Goal: Use online tool/utility: Utilize a website feature to perform a specific function

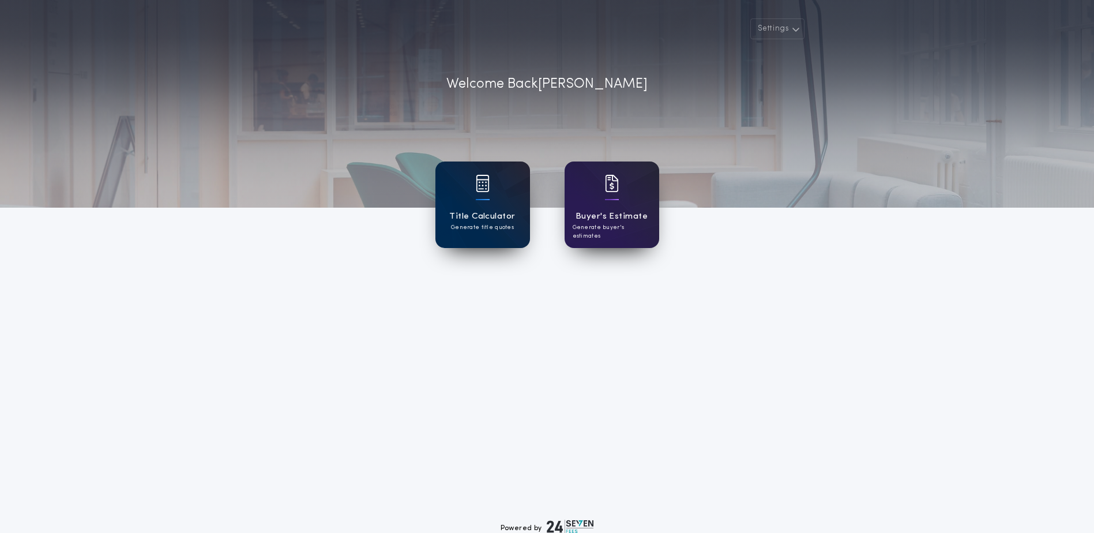
click at [480, 210] on h1 "Title Calculator" at bounding box center [482, 216] width 66 height 13
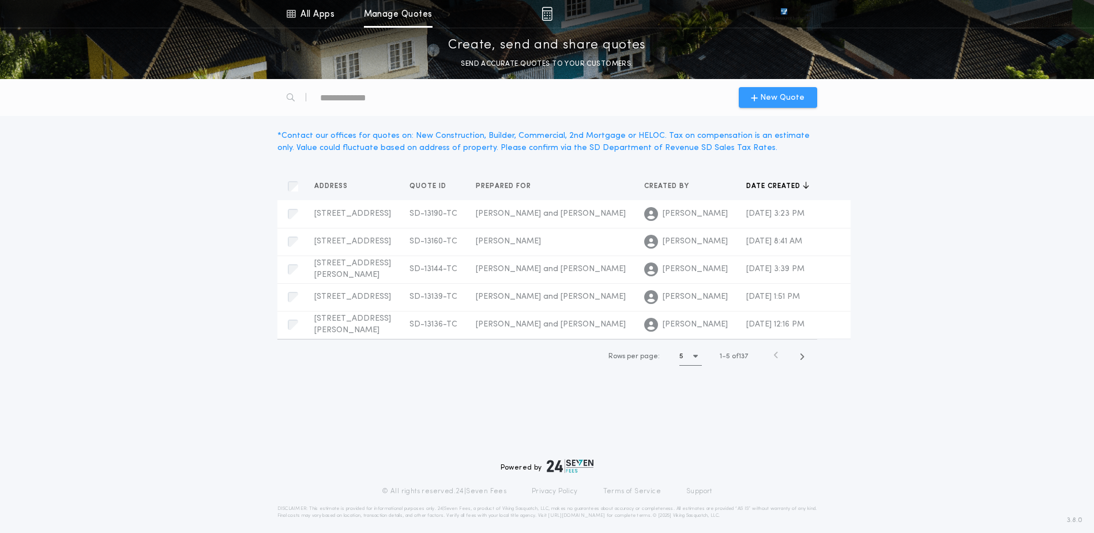
click at [777, 100] on span "New Quote" at bounding box center [782, 98] width 44 height 12
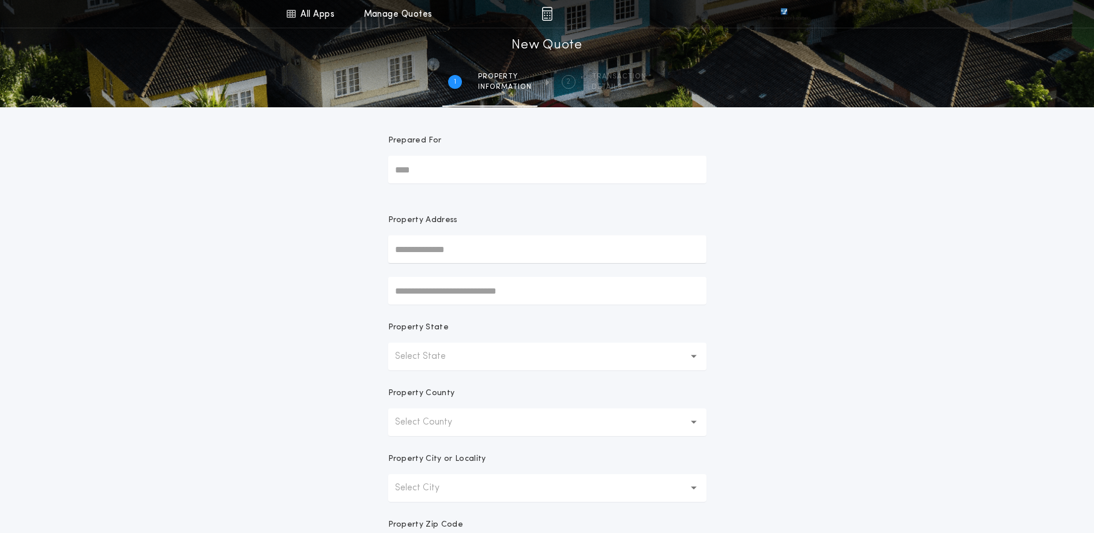
click at [605, 186] on form "Prepared For Property Address Property State Select State Property County Selec…" at bounding box center [547, 361] width 346 height 508
click at [607, 178] on input "Prepared For" at bounding box center [547, 170] width 318 height 28
type input "**********"
click at [488, 271] on button "[STREET_ADDRESS]" at bounding box center [547, 272] width 318 height 17
type input "**********"
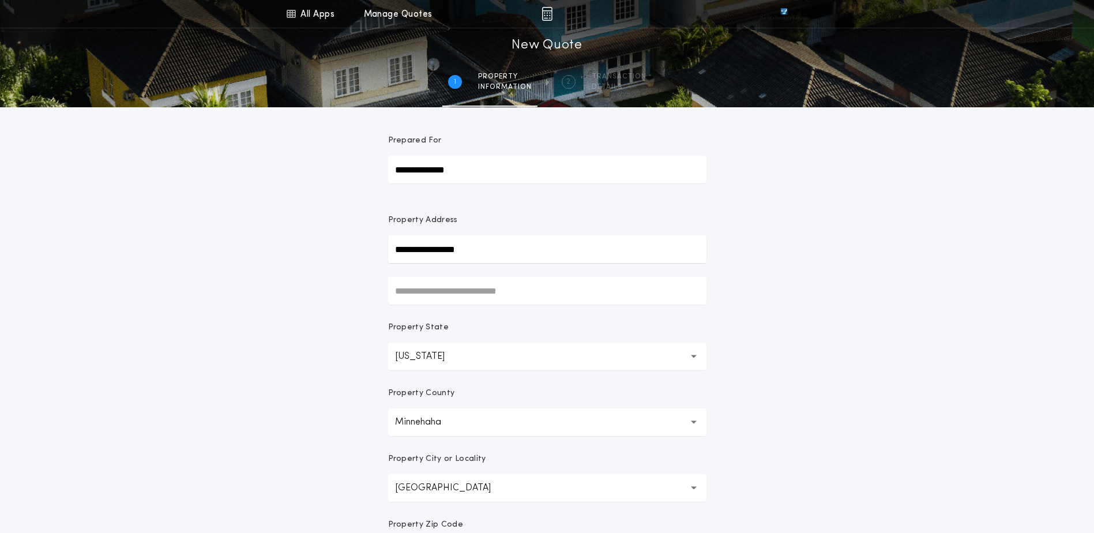
scroll to position [219, 0]
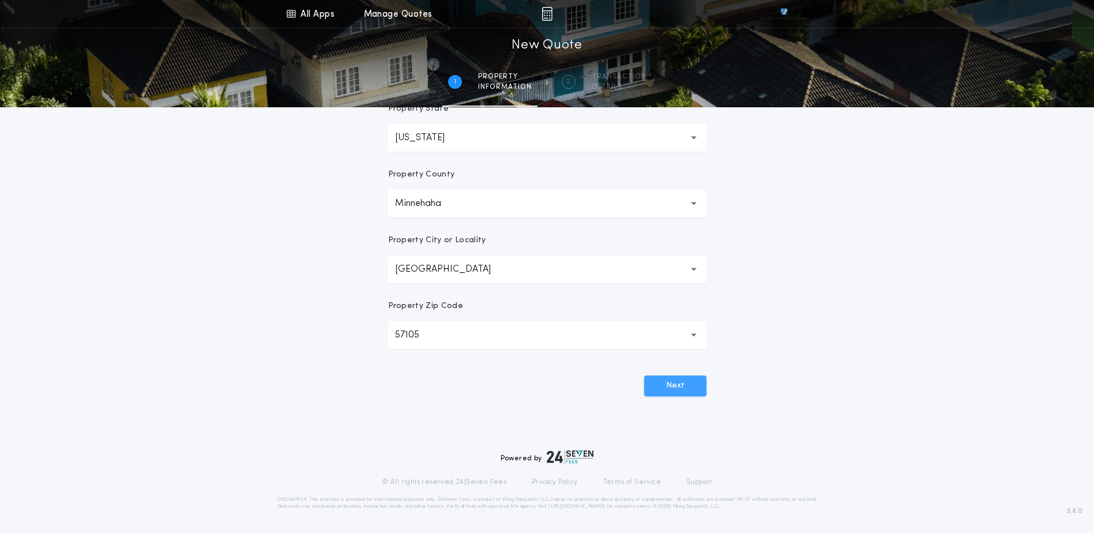
click at [682, 382] on button "Next" at bounding box center [675, 386] width 62 height 21
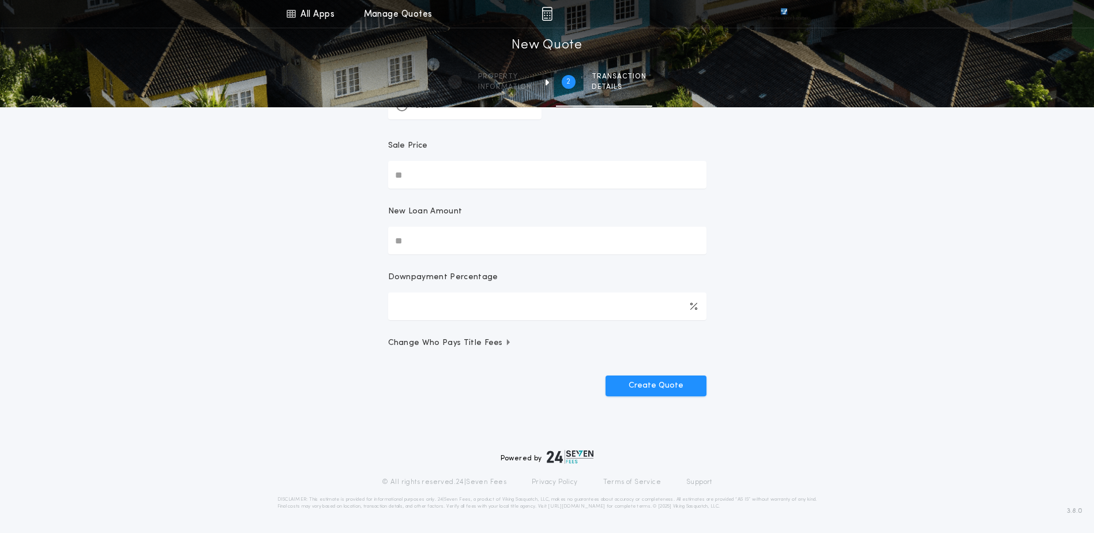
scroll to position [0, 0]
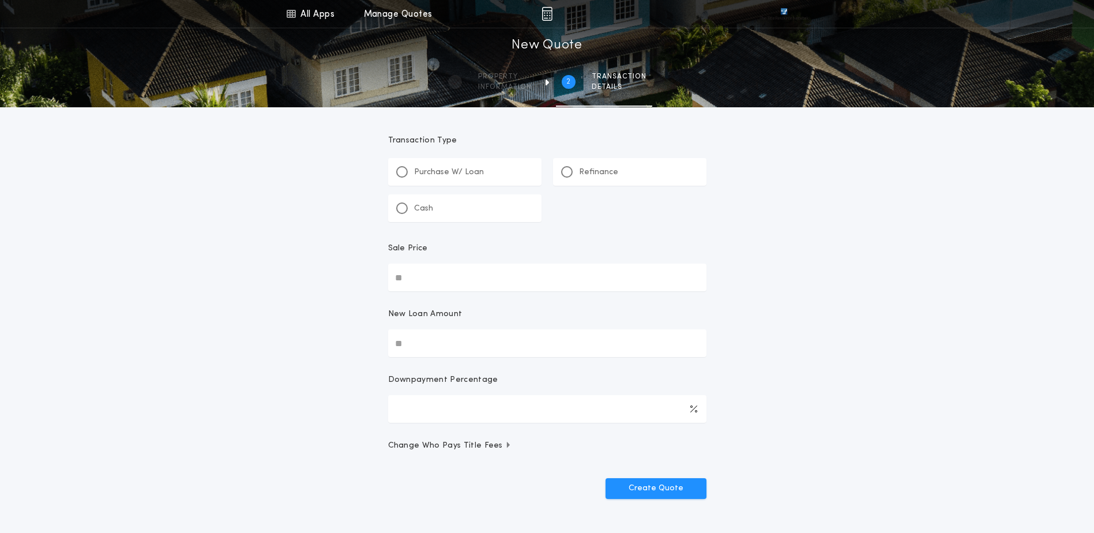
click at [587, 172] on p "Refinance" at bounding box center [598, 173] width 39 height 12
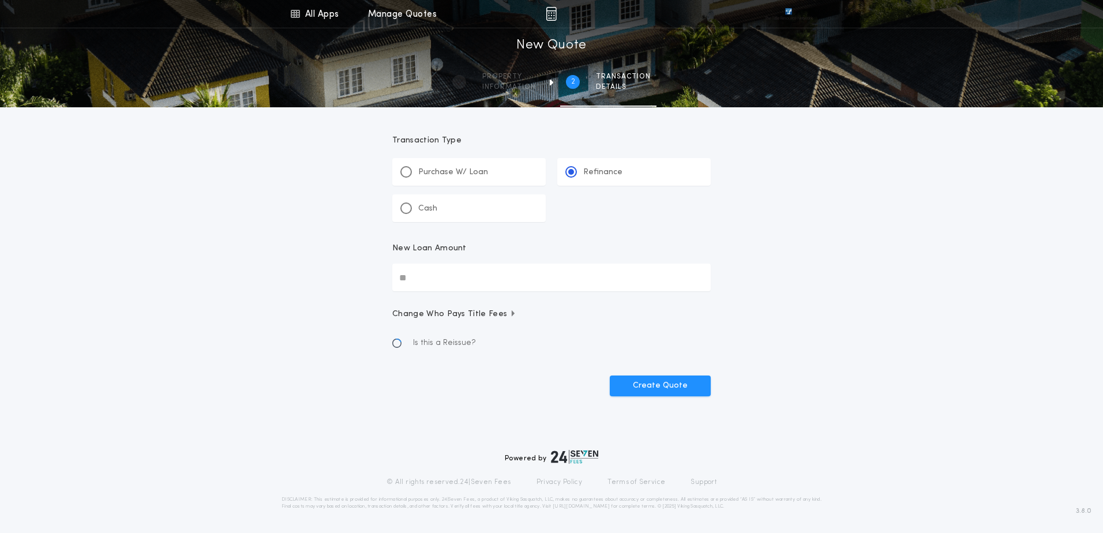
click at [483, 285] on input "New Loan Amount" at bounding box center [551, 278] width 318 height 28
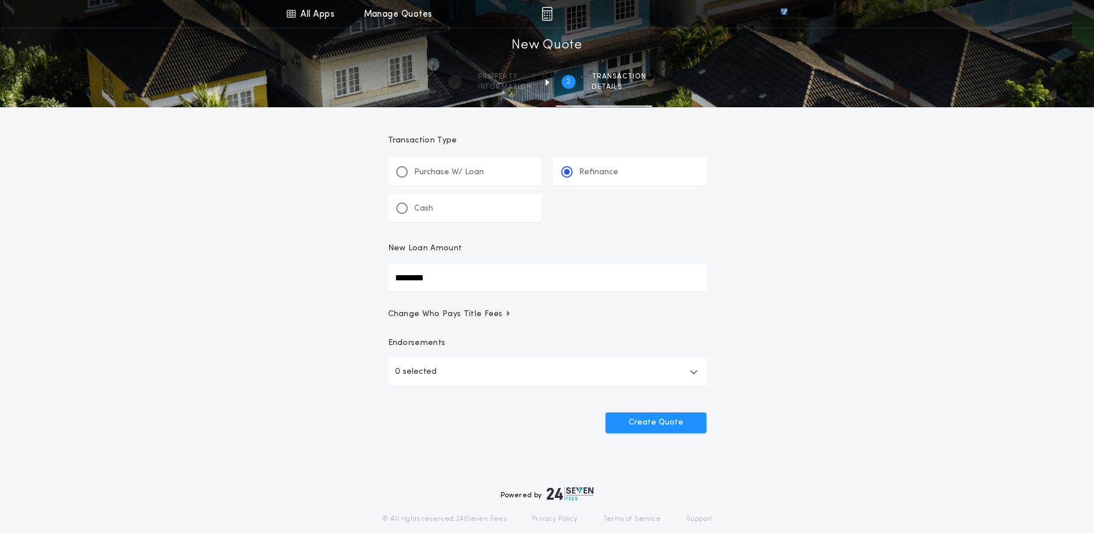
type input "********"
click at [652, 370] on button "0 selected" at bounding box center [547, 372] width 318 height 28
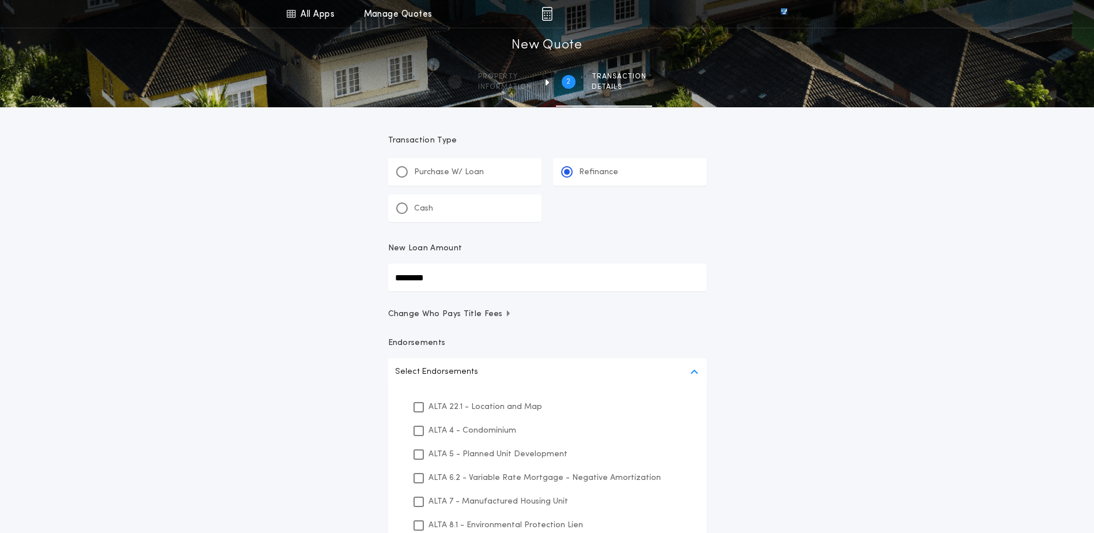
click at [480, 411] on p "ALTA 22.1 - Location and Map" at bounding box center [486, 407] width 114 height 12
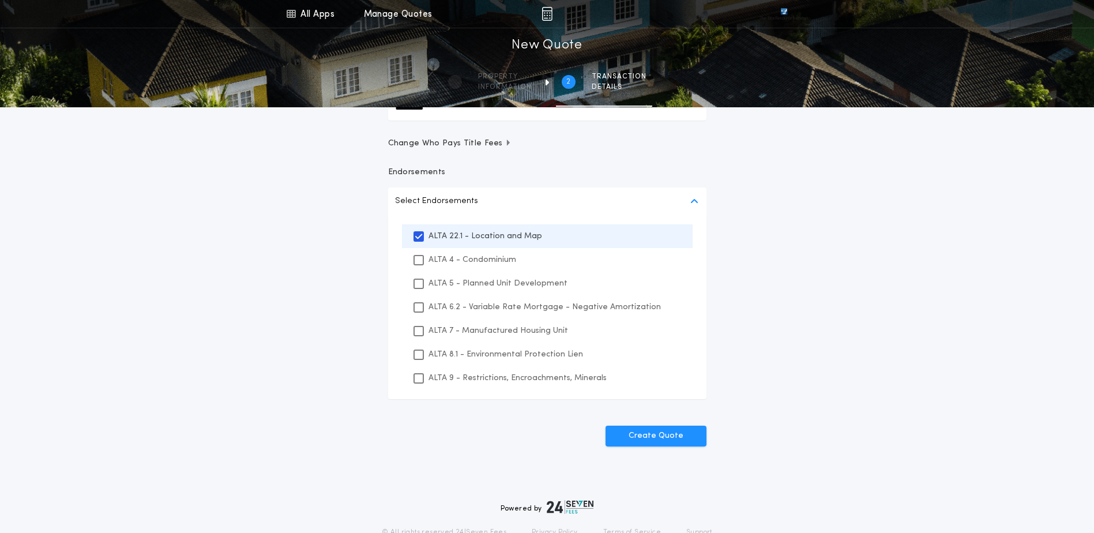
scroll to position [173, 0]
click at [456, 357] on p "ALTA 8.1 - Environmental Protection Lien" at bounding box center [506, 352] width 155 height 12
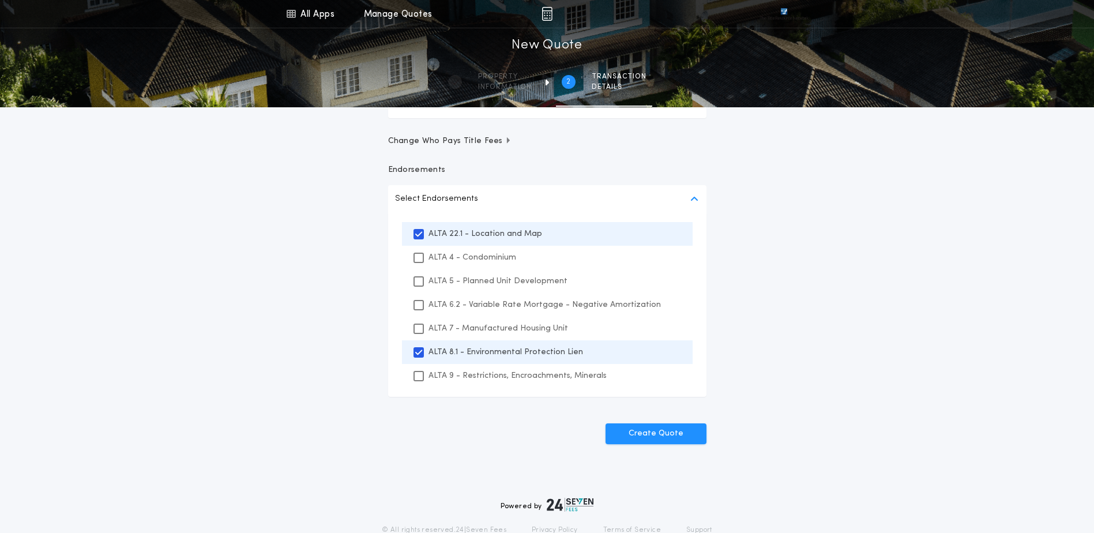
click at [465, 382] on div "ALTA 9 - Restrictions, Encroachments, Minerals" at bounding box center [547, 376] width 291 height 24
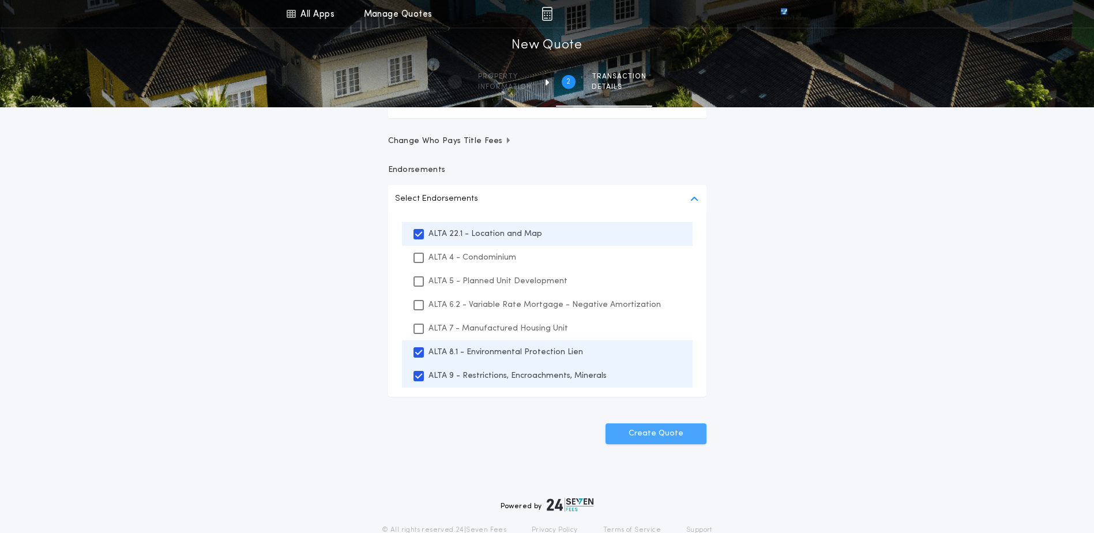
click at [674, 430] on button "Create Quote" at bounding box center [656, 433] width 101 height 21
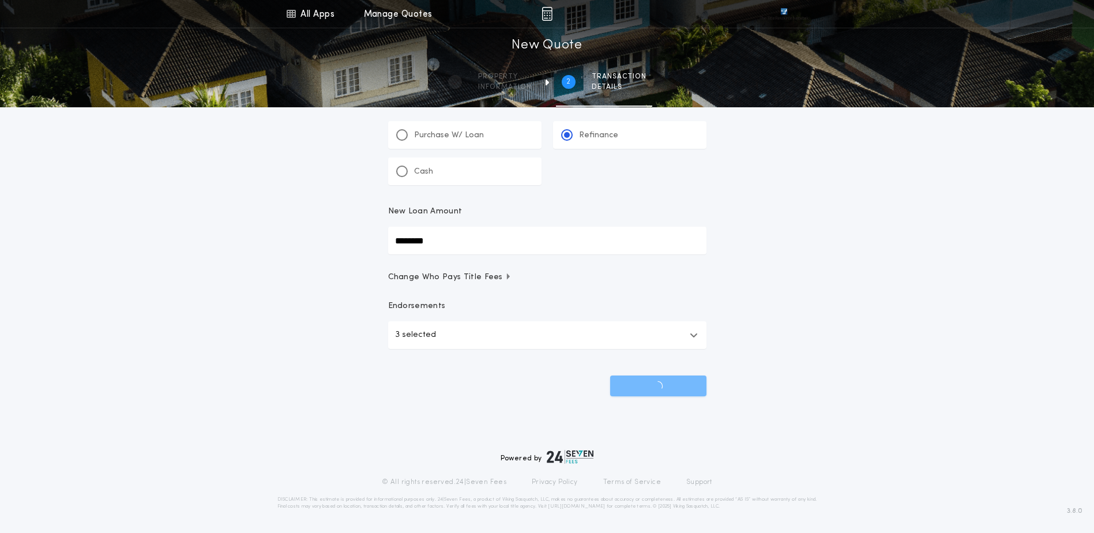
scroll to position [37, 0]
